Goal: Task Accomplishment & Management: Manage account settings

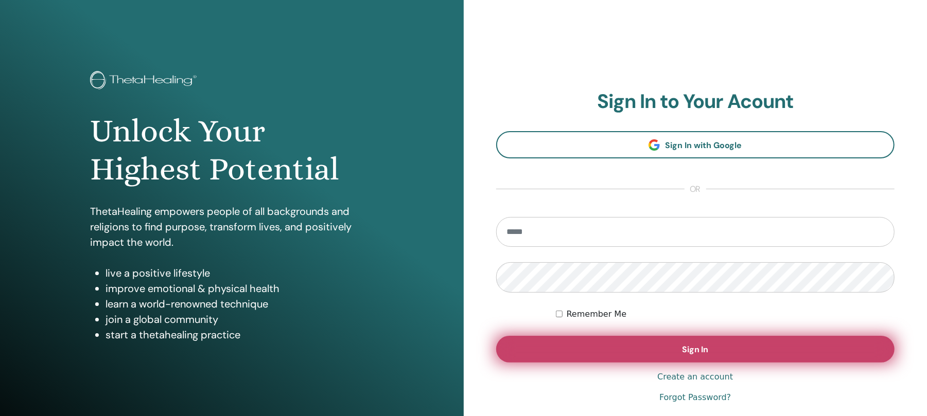
type input "**********"
click at [606, 351] on button "Sign In" at bounding box center [695, 349] width 399 height 27
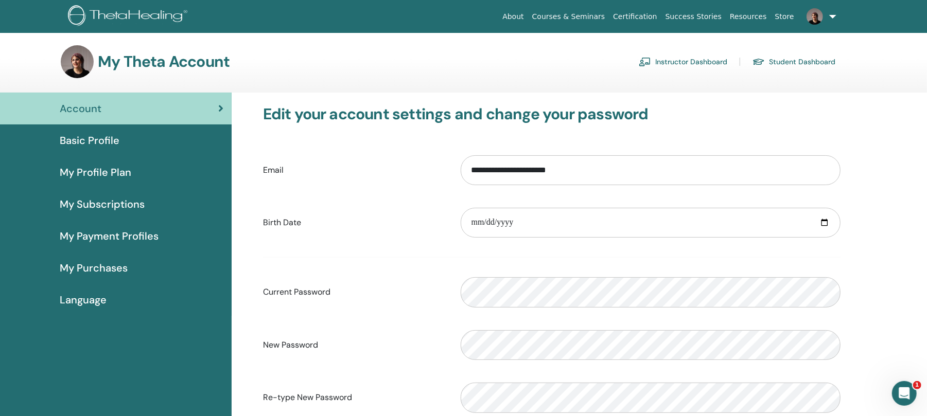
click at [657, 62] on link "Instructor Dashboard" at bounding box center [683, 62] width 89 height 16
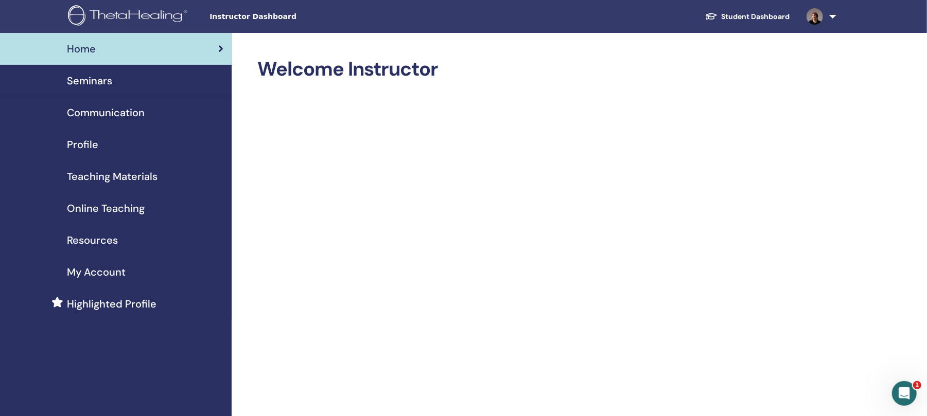
click at [81, 81] on span "Seminars" at bounding box center [89, 80] width 45 height 15
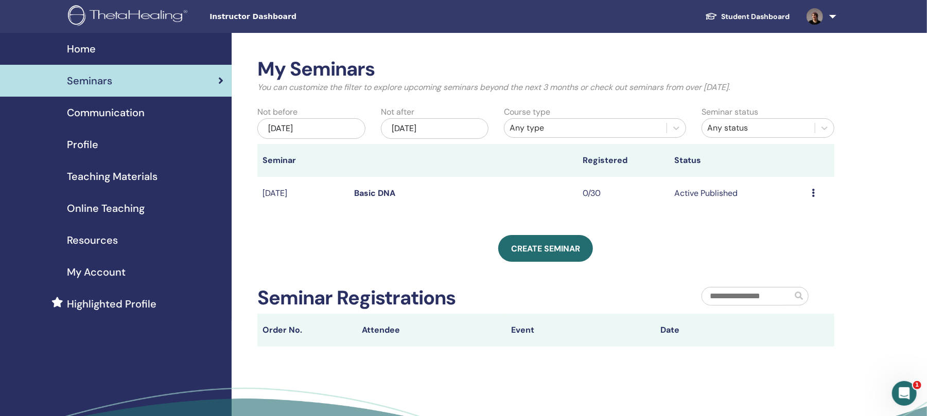
click at [815, 193] on div "Preview Edit Attendees Cancel" at bounding box center [819, 193] width 17 height 12
click at [780, 215] on link "Edit" at bounding box center [780, 217] width 15 height 11
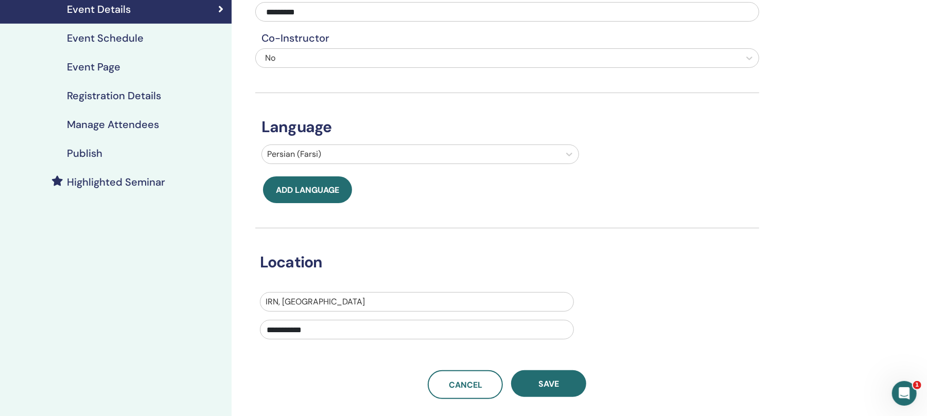
scroll to position [206, 0]
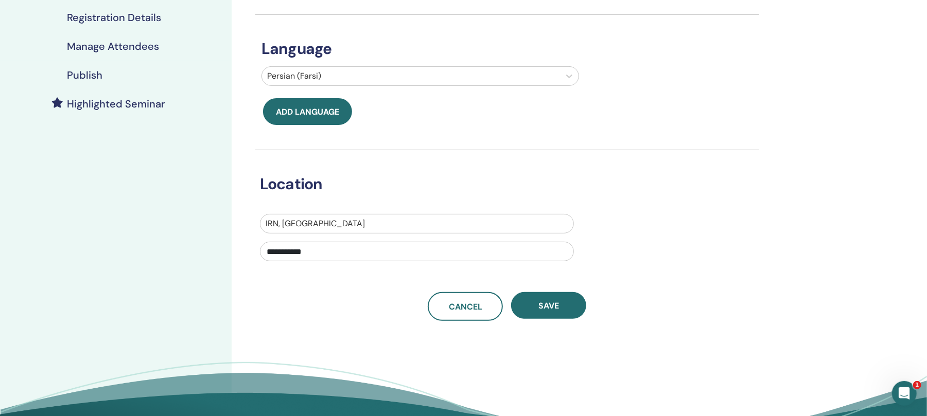
drag, startPoint x: 336, startPoint y: 251, endPoint x: 175, endPoint y: 250, distance: 160.5
click at [175, 250] on div "**********" at bounding box center [463, 146] width 927 height 638
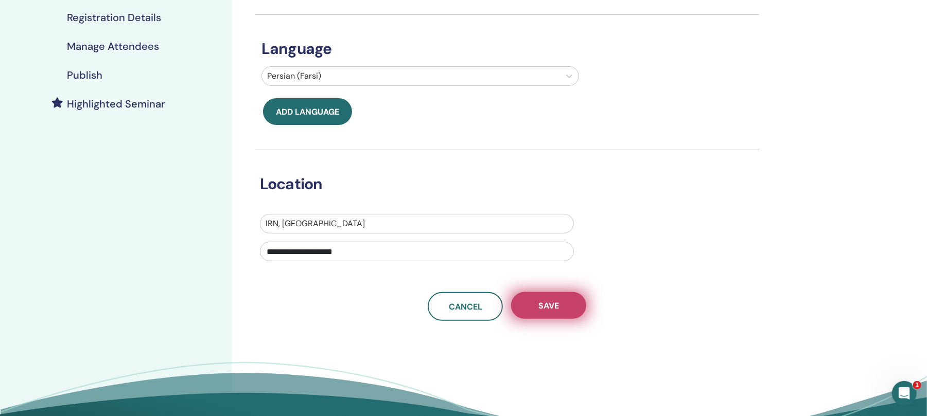
type input "**********"
click at [537, 307] on button "Save" at bounding box center [548, 305] width 75 height 27
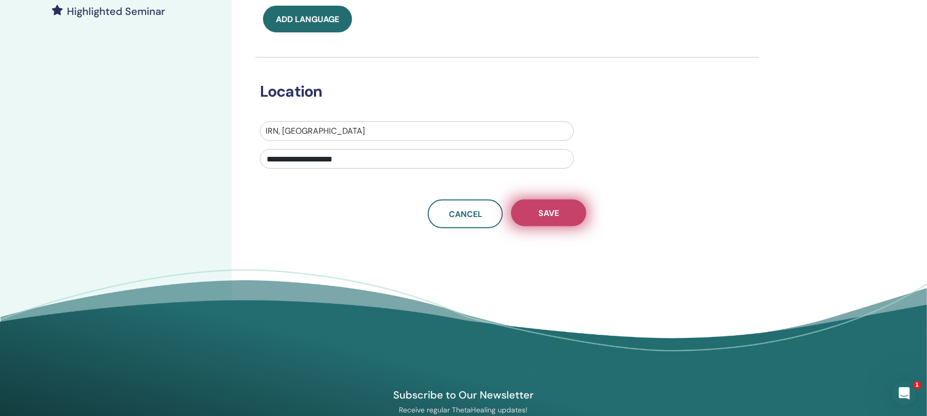
scroll to position [274, 0]
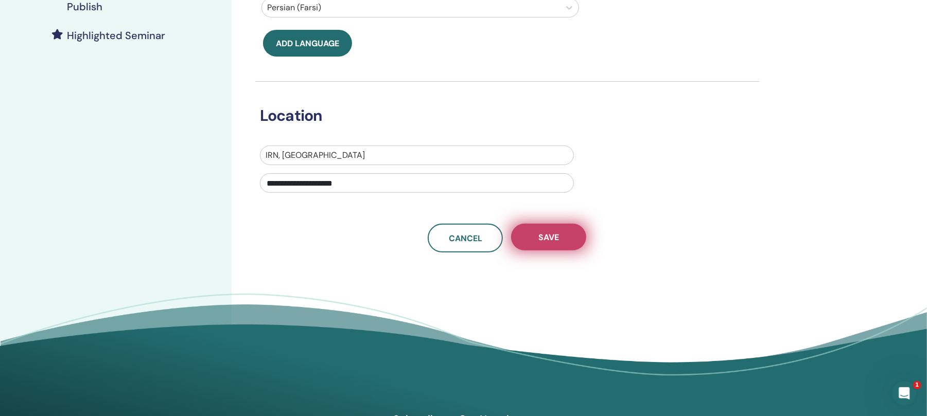
click at [557, 239] on span "Save" at bounding box center [548, 237] width 21 height 11
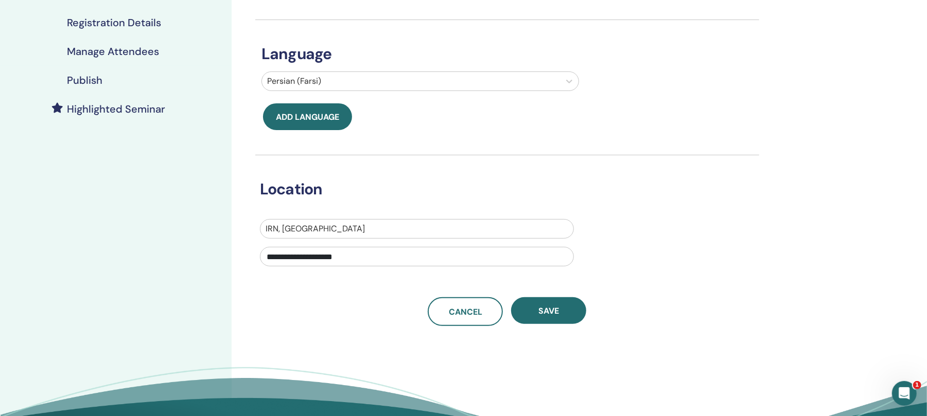
scroll to position [206, 0]
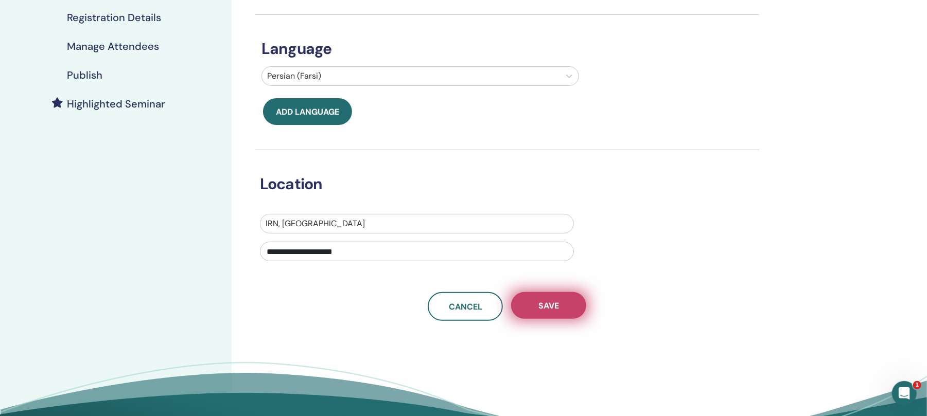
click at [563, 299] on button "Save" at bounding box center [548, 305] width 75 height 27
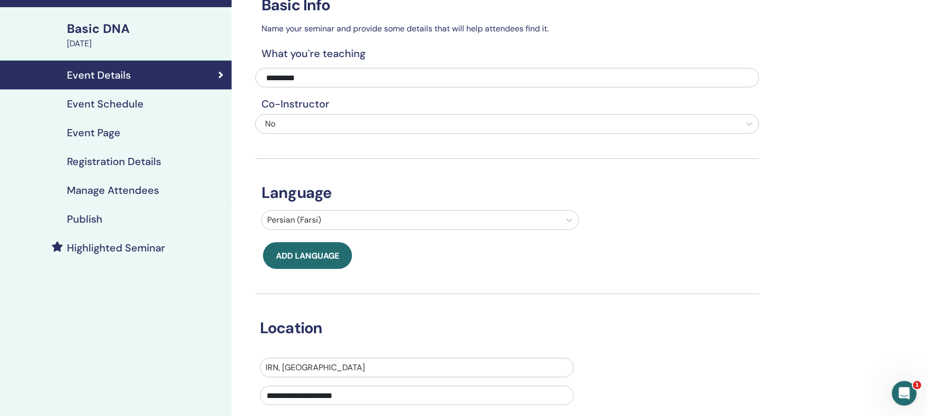
scroll to position [137, 0]
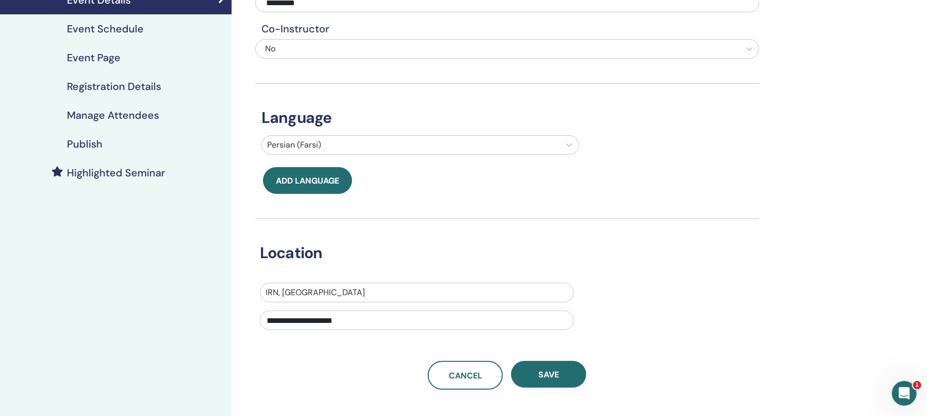
click at [412, 326] on input "**********" at bounding box center [417, 321] width 314 height 20
type input "**********"
click at [566, 381] on button "Save" at bounding box center [548, 374] width 75 height 27
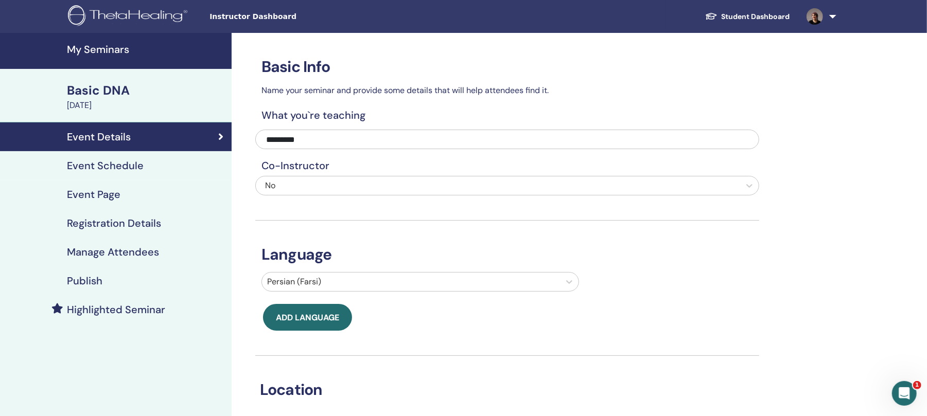
click at [436, 200] on div "**********" at bounding box center [507, 280] width 504 height 494
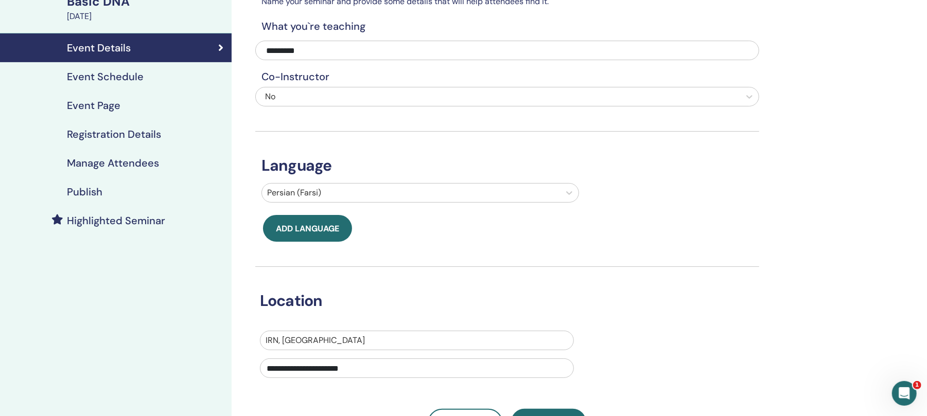
scroll to position [68, 0]
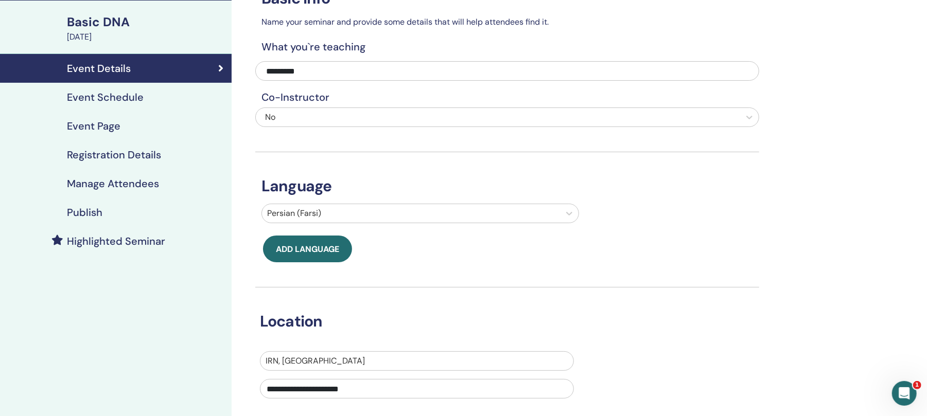
click at [221, 70] on icon at bounding box center [220, 68] width 5 height 10
click at [130, 97] on h4 "Event Schedule" at bounding box center [105, 97] width 77 height 12
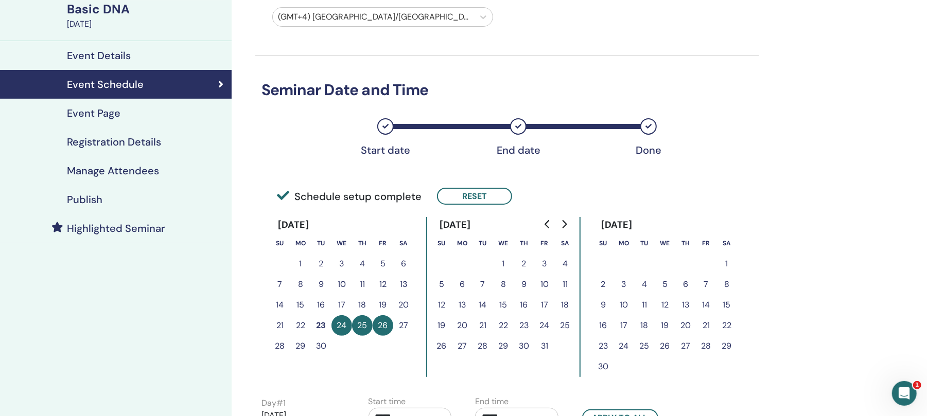
scroll to position [68, 0]
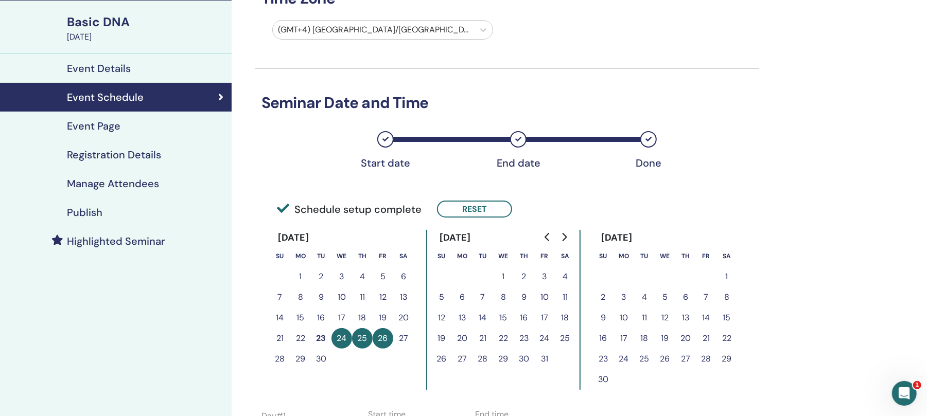
click at [103, 121] on h4 "Event Page" at bounding box center [94, 126] width 54 height 12
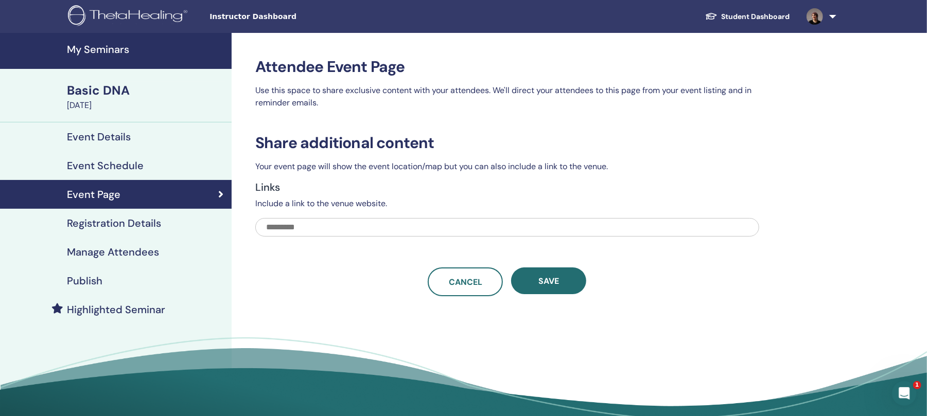
click at [135, 221] on h4 "Registration Details" at bounding box center [114, 223] width 94 height 12
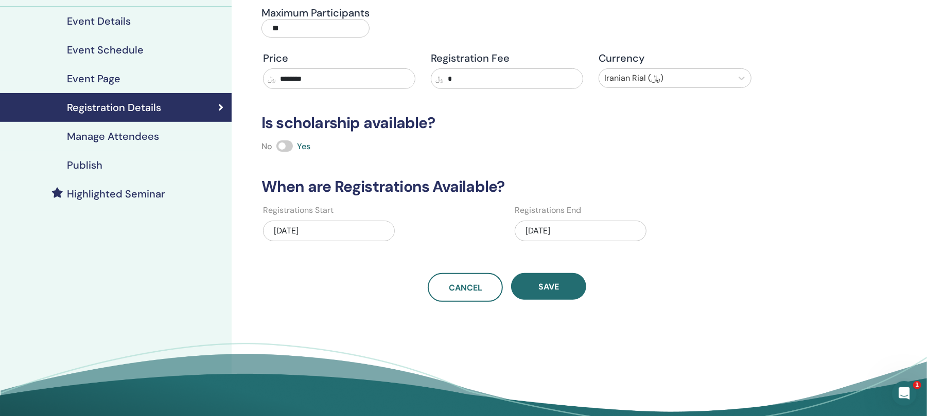
scroll to position [137, 0]
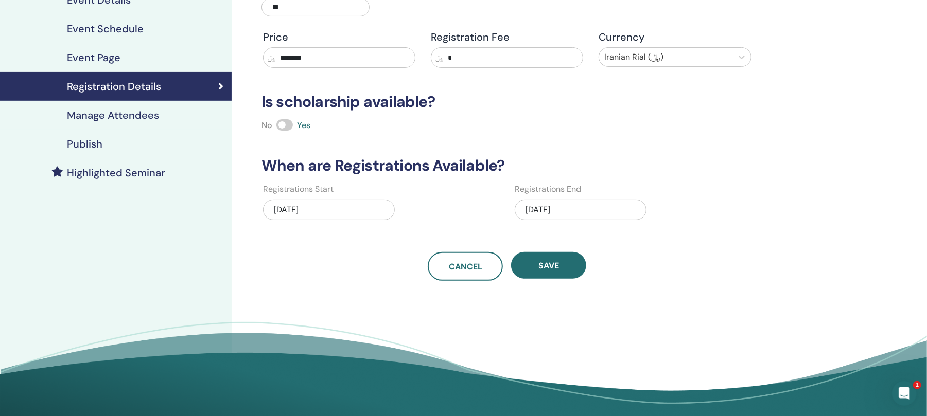
click at [547, 209] on div "[DATE]" at bounding box center [581, 210] width 132 height 21
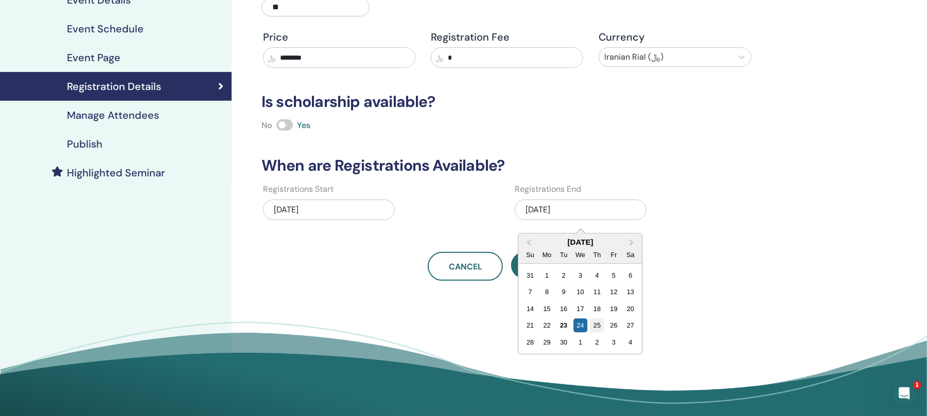
click at [601, 326] on div "25" at bounding box center [597, 326] width 14 height 14
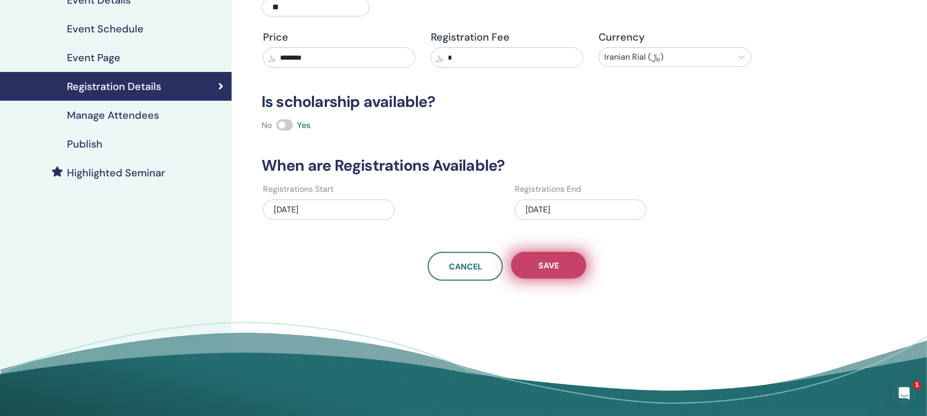
click at [550, 267] on span "Save" at bounding box center [548, 265] width 21 height 11
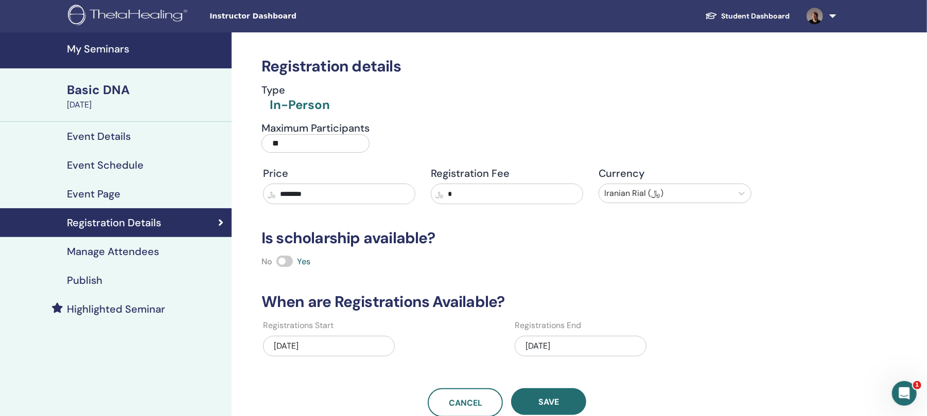
scroll to position [0, 0]
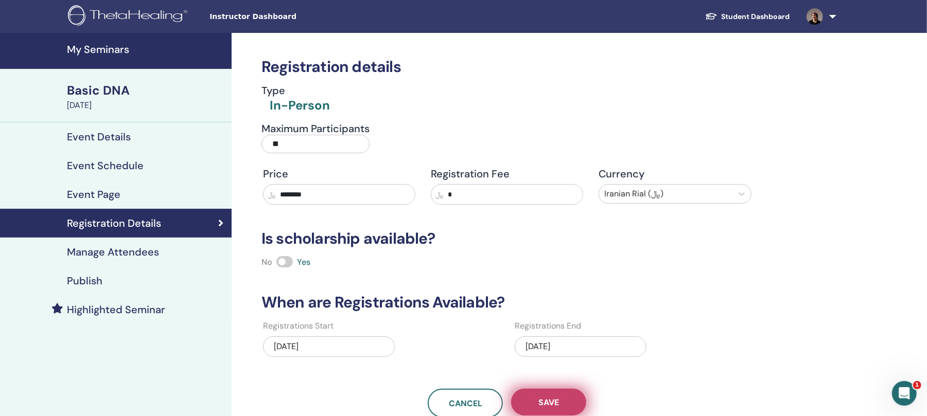
click at [546, 397] on button "Save" at bounding box center [548, 402] width 75 height 27
click at [128, 254] on h4 "Manage Attendees" at bounding box center [113, 252] width 92 height 12
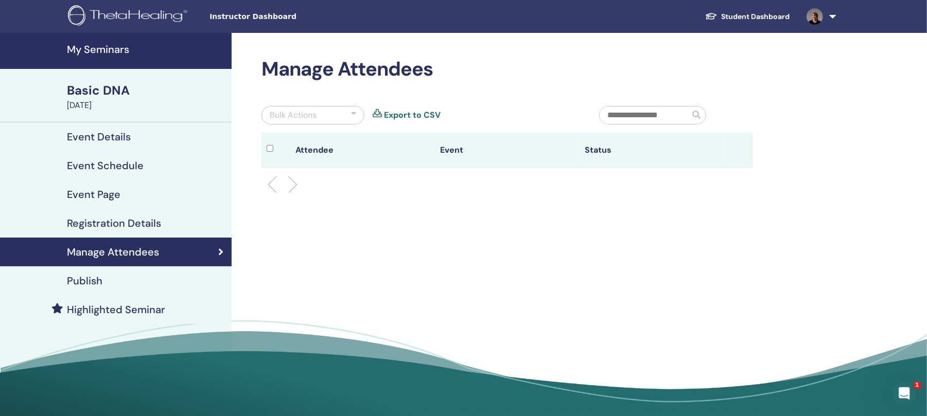
click at [87, 282] on h4 "Publish" at bounding box center [85, 281] width 36 height 12
